Goal: Information Seeking & Learning: Learn about a topic

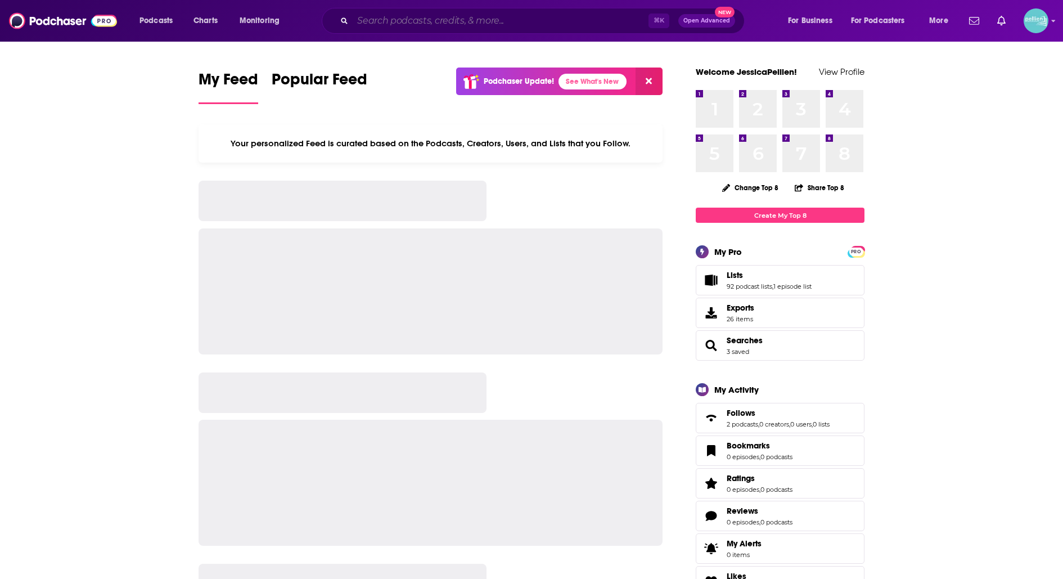
click at [485, 24] on input "Search podcasts, credits, & more..." at bounding box center [501, 21] width 296 height 18
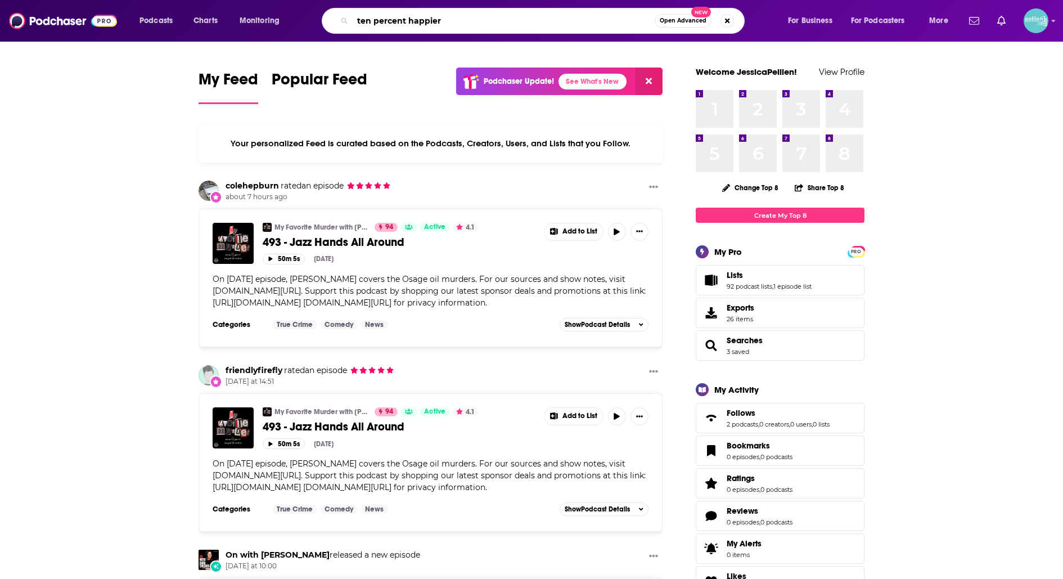
type input "ten percent happier"
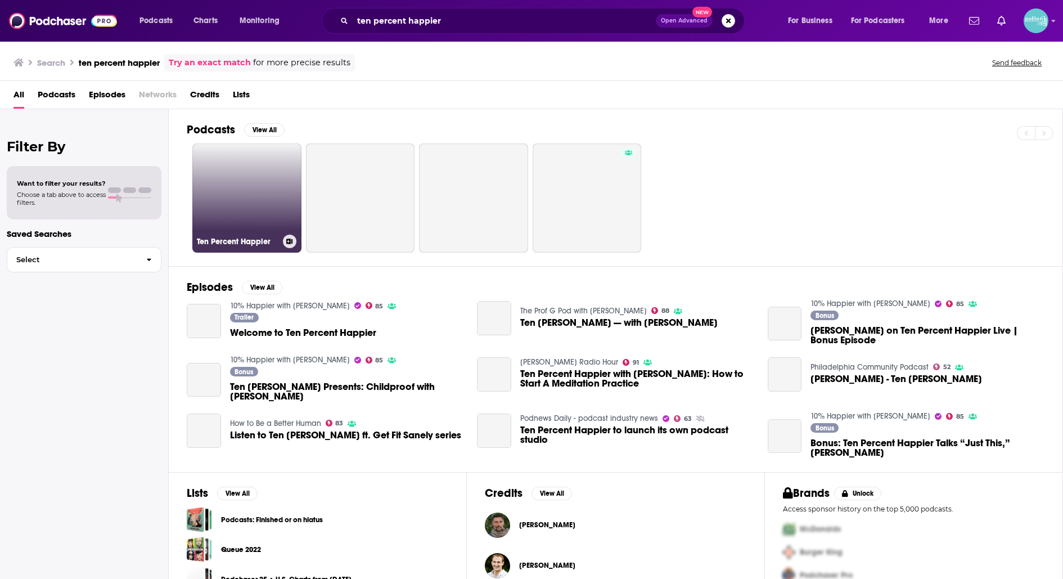
click at [262, 163] on link "Ten Percent Happier" at bounding box center [246, 197] width 109 height 109
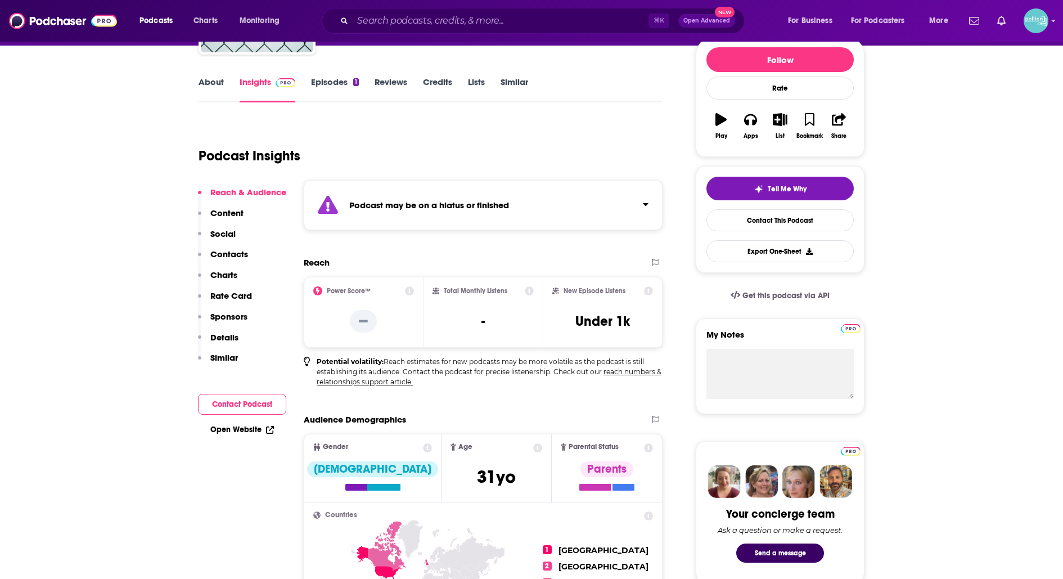
scroll to position [138, 0]
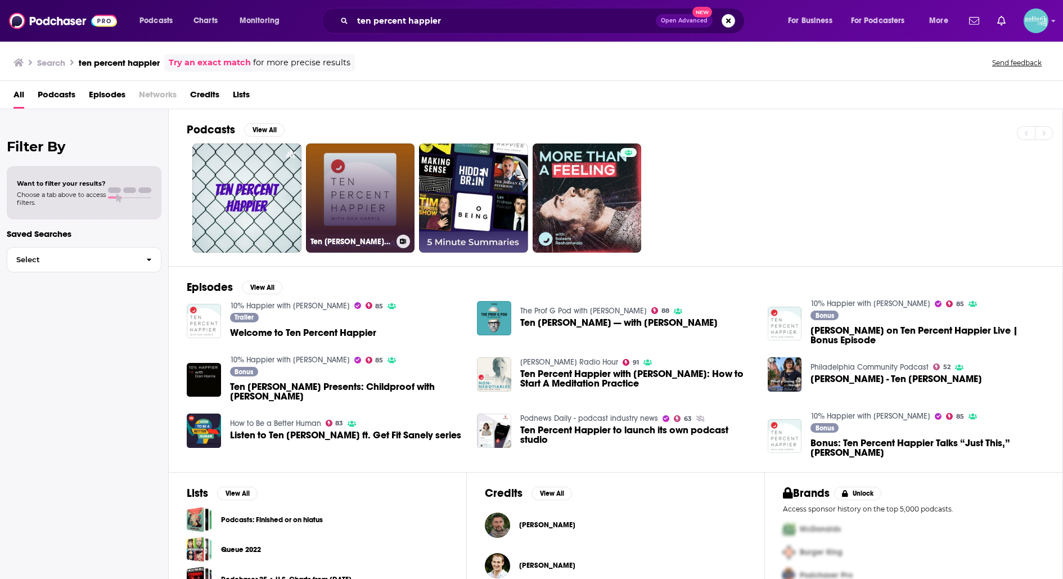
click at [376, 177] on link "Ten [PERSON_NAME] with [PERSON_NAME] | 5 minute podcast summaries" at bounding box center [360, 197] width 109 height 109
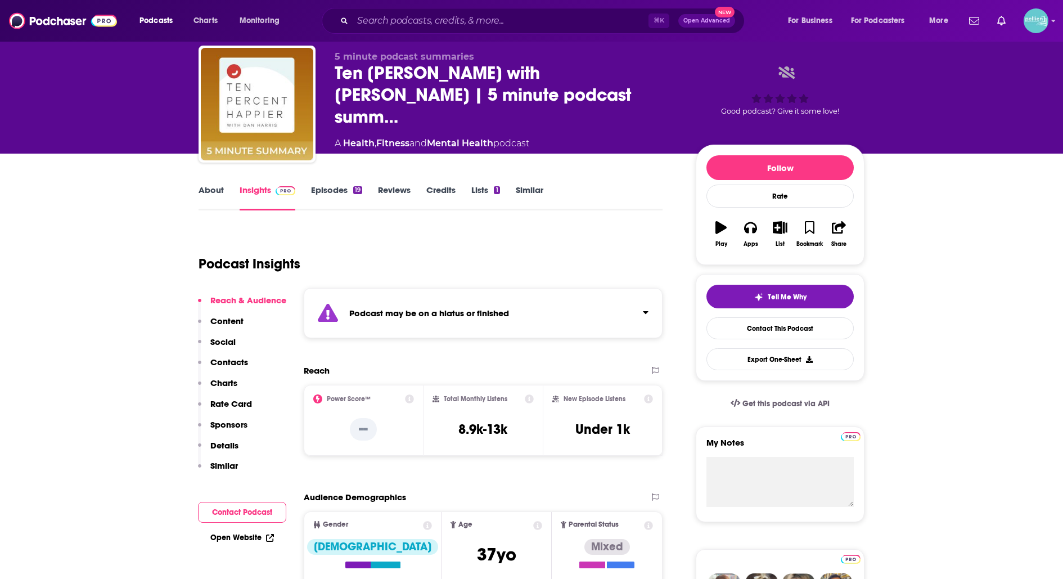
scroll to position [31, 0]
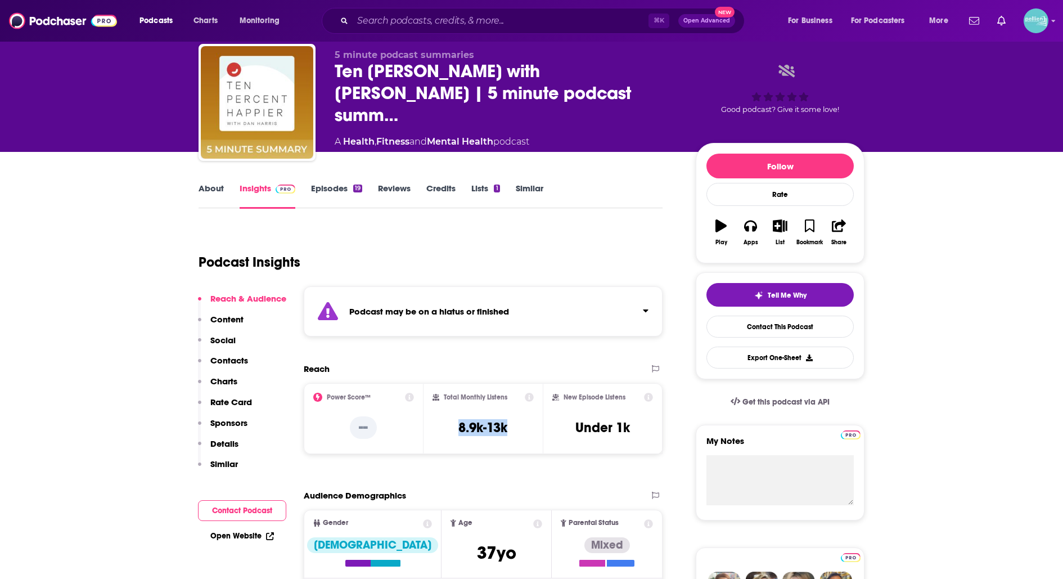
drag, startPoint x: 511, startPoint y: 427, endPoint x: 440, endPoint y: 423, distance: 71.0
click at [440, 423] on div "Total Monthly Listens 8.9k-13k" at bounding box center [483, 418] width 102 height 52
copy h3 "8.9k-13k"
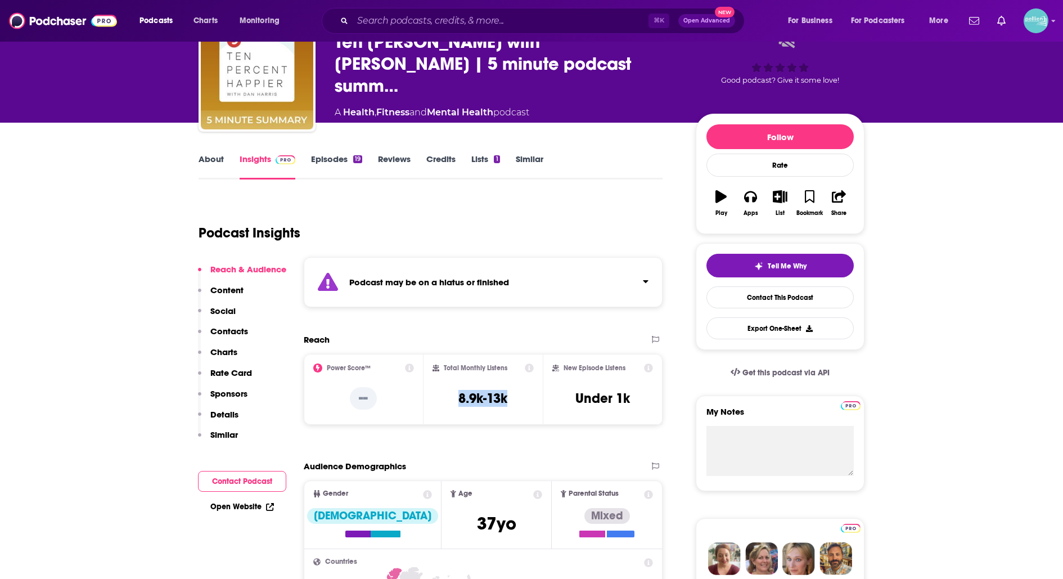
scroll to position [0, 0]
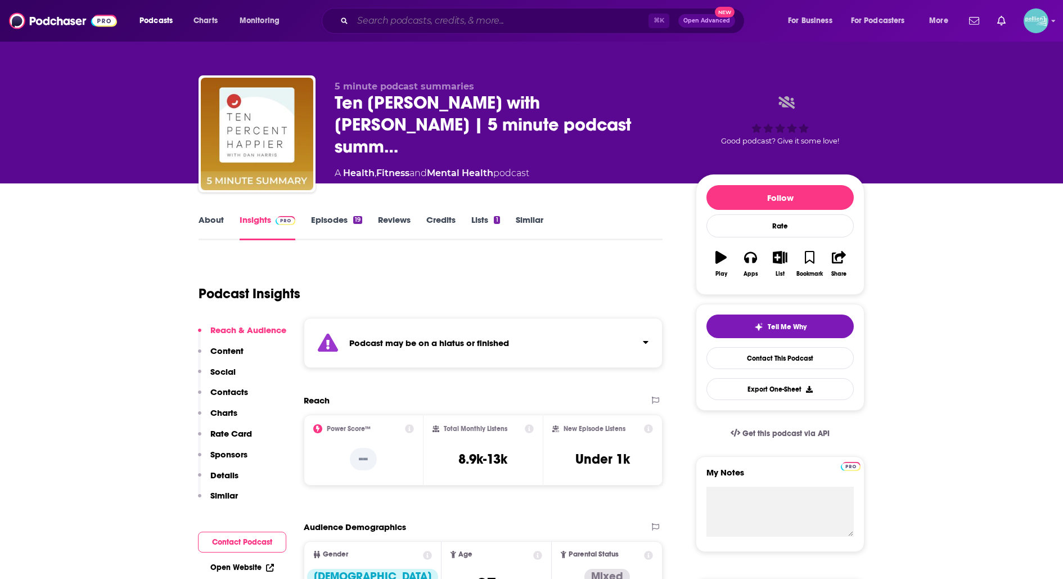
click at [443, 24] on input "Search podcasts, credits, & more..." at bounding box center [501, 21] width 296 height 18
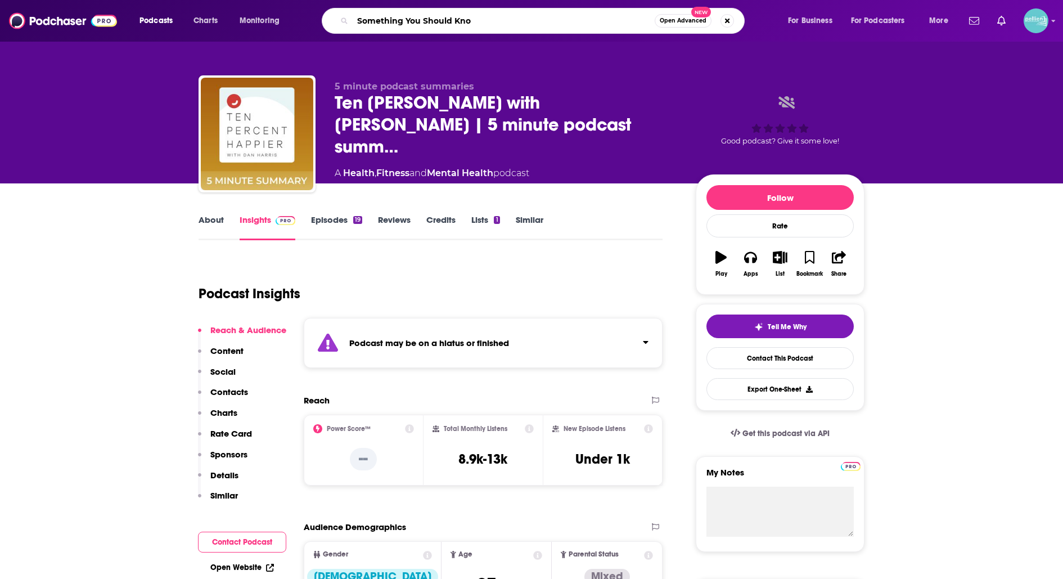
type input "Something You Should Know"
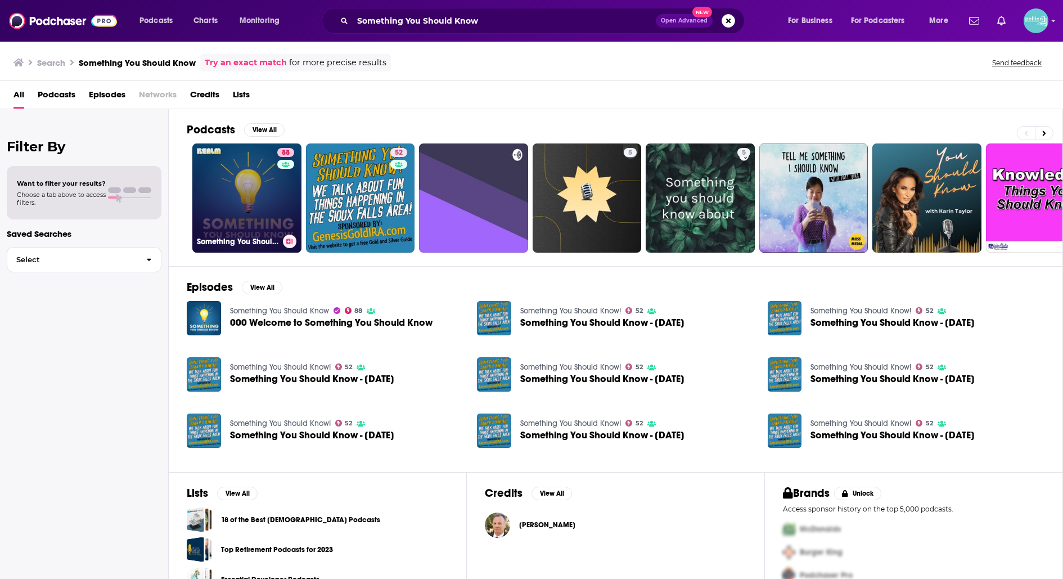
click at [243, 187] on link "88 Something You Should Know" at bounding box center [246, 197] width 109 height 109
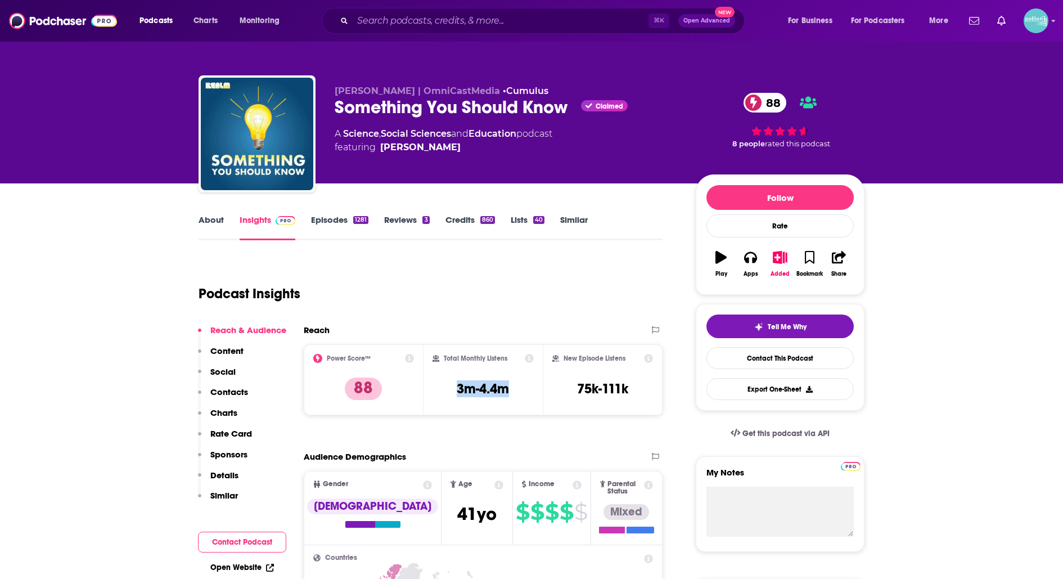
drag, startPoint x: 510, startPoint y: 387, endPoint x: 450, endPoint y: 387, distance: 60.2
click at [450, 387] on div "Total Monthly Listens 3m-4.4m" at bounding box center [483, 380] width 102 height 52
copy h3 "3m-4.4m"
